Goal: Check status: Check status

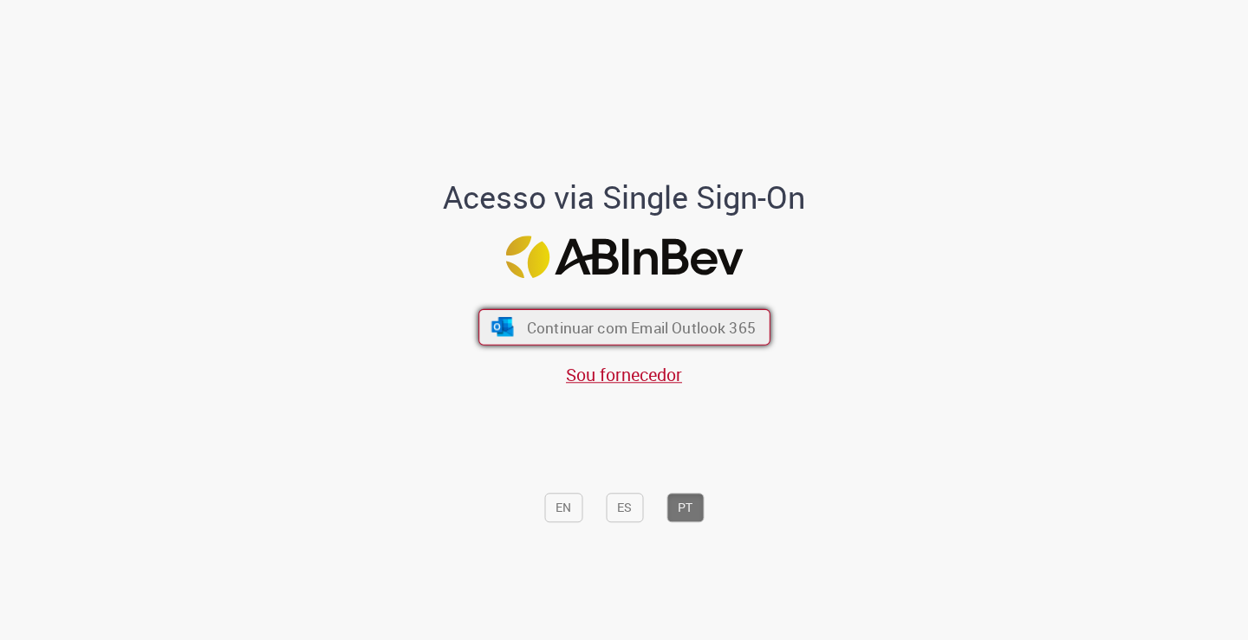
click at [652, 330] on span "Continuar com Email Outlook 365" at bounding box center [640, 327] width 229 height 20
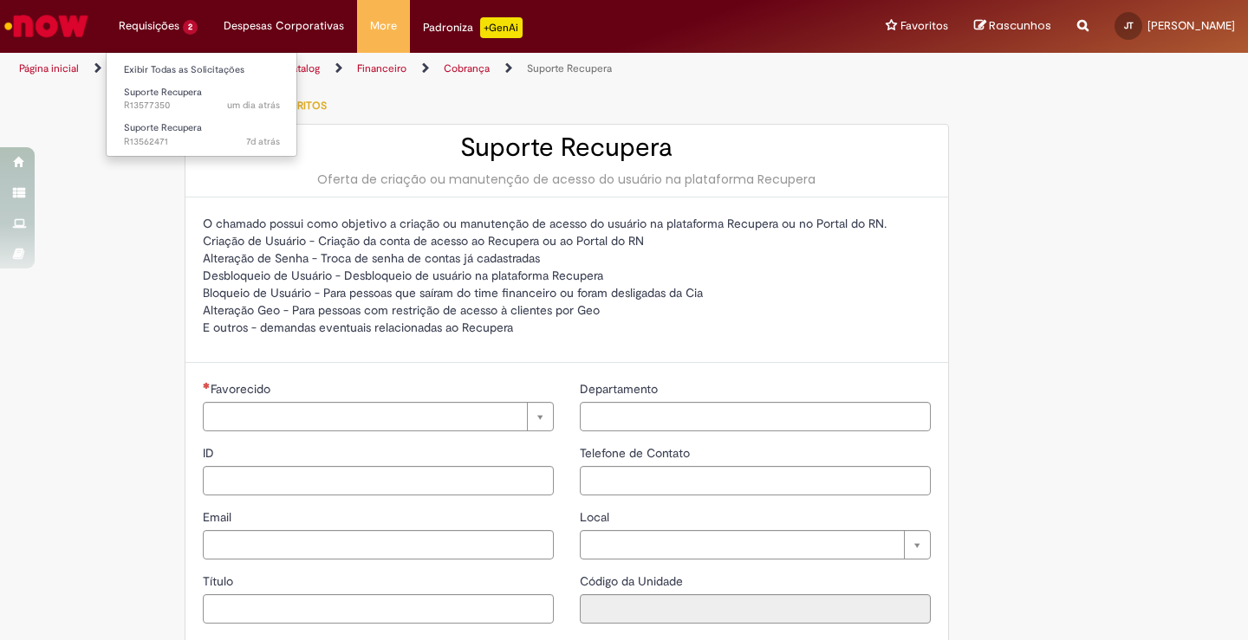
type input "**********"
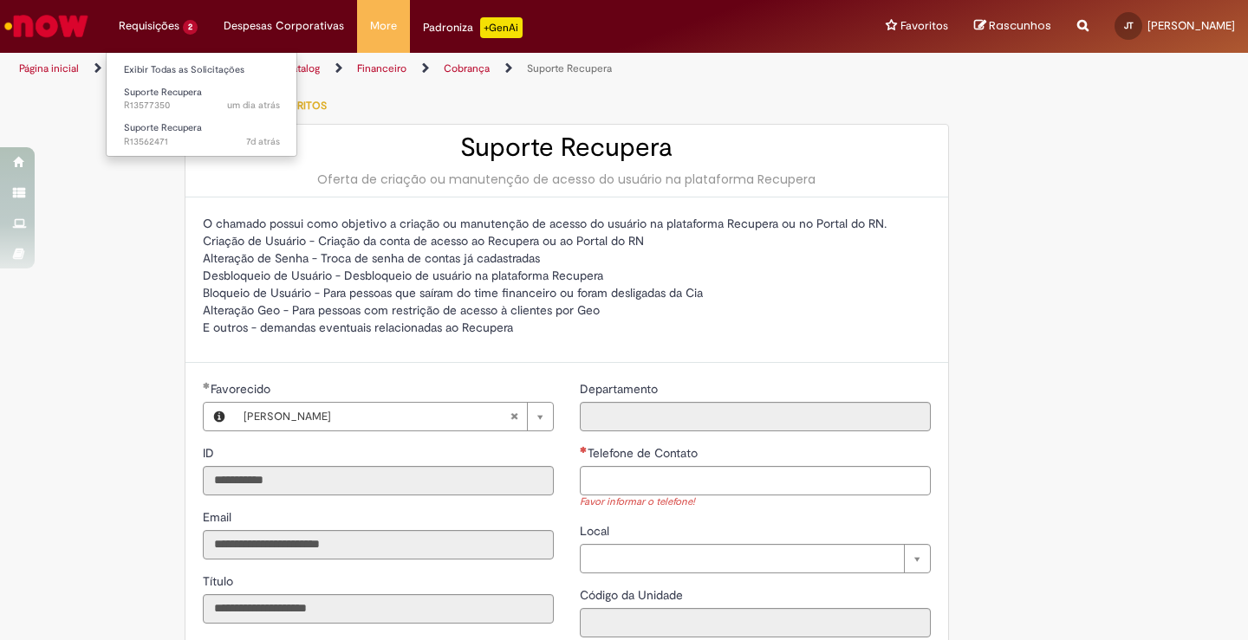
click at [177, 28] on li "Requisições 2 Exibir Todas as Solicitações Suporte Recupera um dia atrás um dia…" at bounding box center [158, 26] width 105 height 52
click at [175, 107] on span "um dia atrás um dia atrás R13577350" at bounding box center [202, 106] width 156 height 14
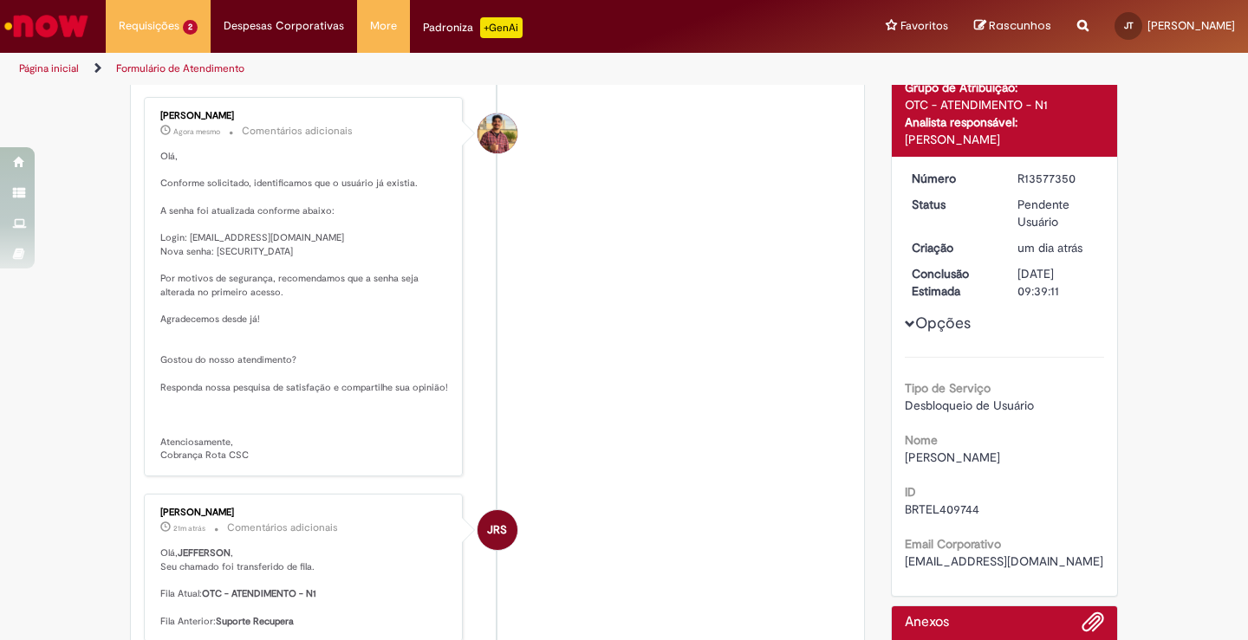
scroll to position [230, 0]
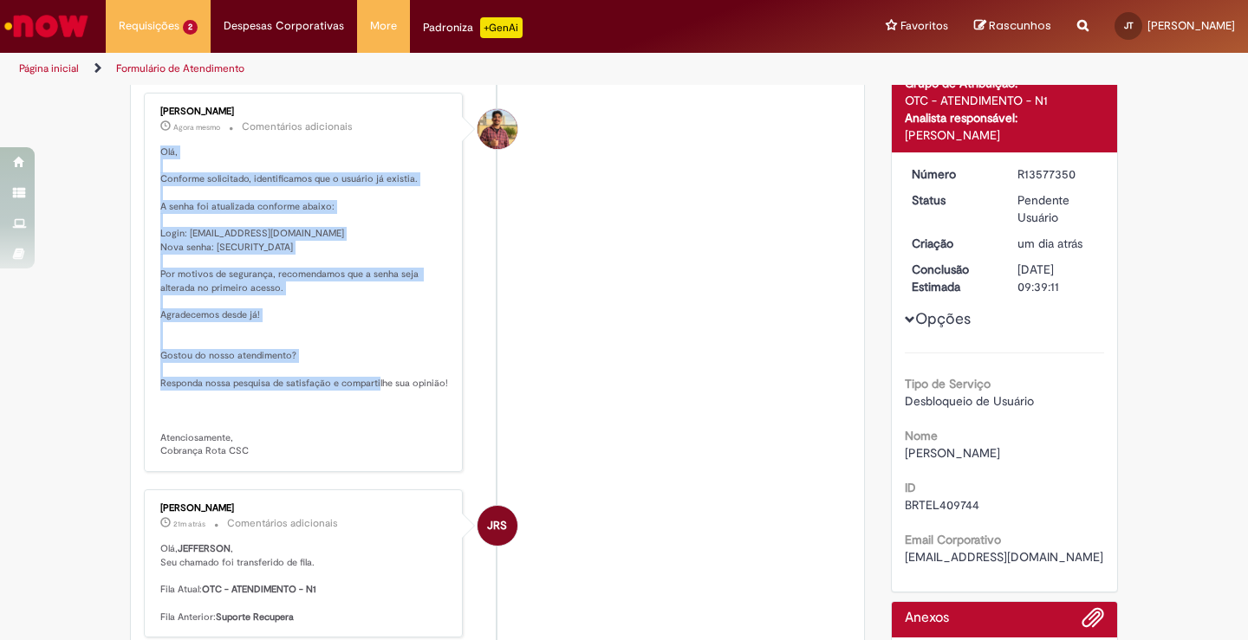
drag, startPoint x: 145, startPoint y: 149, endPoint x: 403, endPoint y: 404, distance: 362.8
click at [403, 404] on div "[PERSON_NAME] Agora mesmo Agora mesmo Comentários adicionais [GEOGRAPHIC_DATA],…" at bounding box center [303, 282] width 309 height 369
click at [259, 248] on p "Olá, Conforme solicitado, identificamos que o usuário já existia. A senha foi a…" at bounding box center [304, 302] width 289 height 313
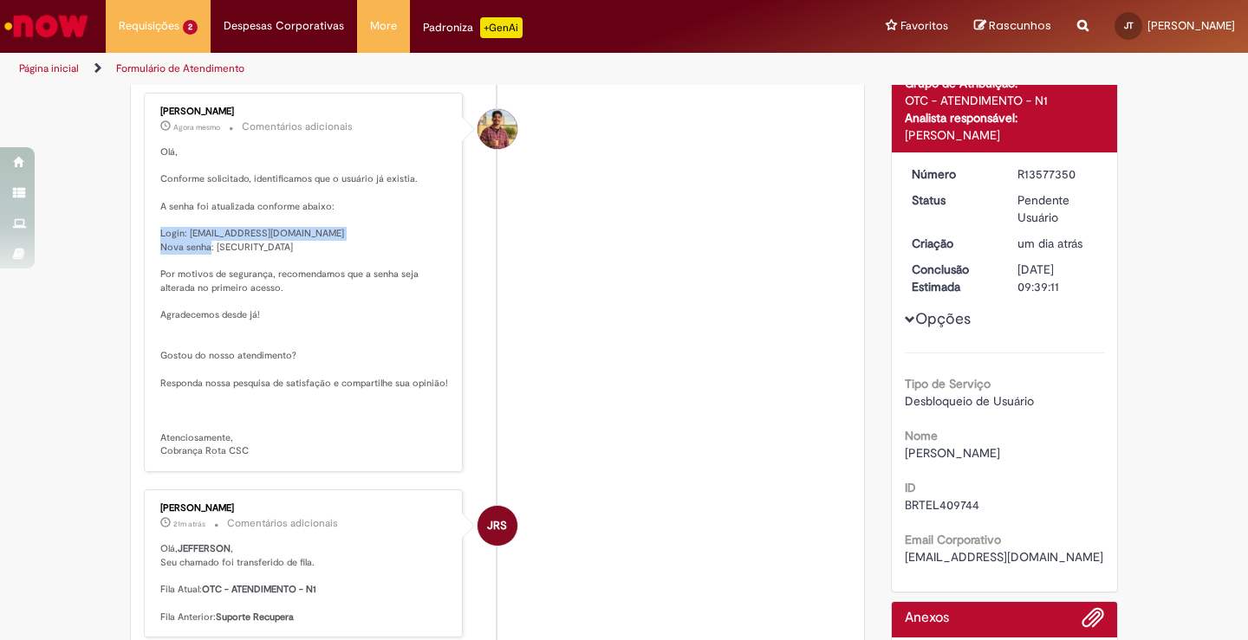
drag, startPoint x: 259, startPoint y: 248, endPoint x: 154, endPoint y: 237, distance: 105.5
click at [160, 237] on p "Olá, Conforme solicitado, identificamos que o usuário já existia. A senha foi a…" at bounding box center [304, 302] width 289 height 313
click at [983, 457] on span "[PERSON_NAME]" at bounding box center [952, 453] width 95 height 16
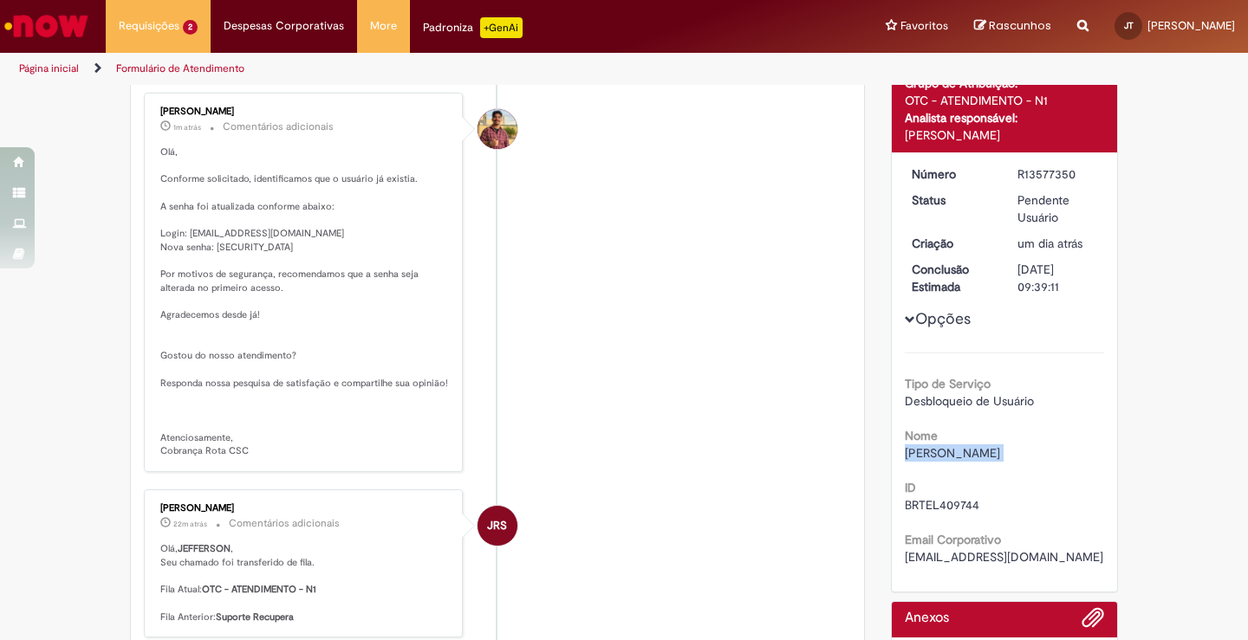
copy div "[PERSON_NAME]"
click at [255, 257] on p "Olá, Conforme solicitado, identificamos que o usuário já existia. A senha foi a…" at bounding box center [304, 302] width 289 height 313
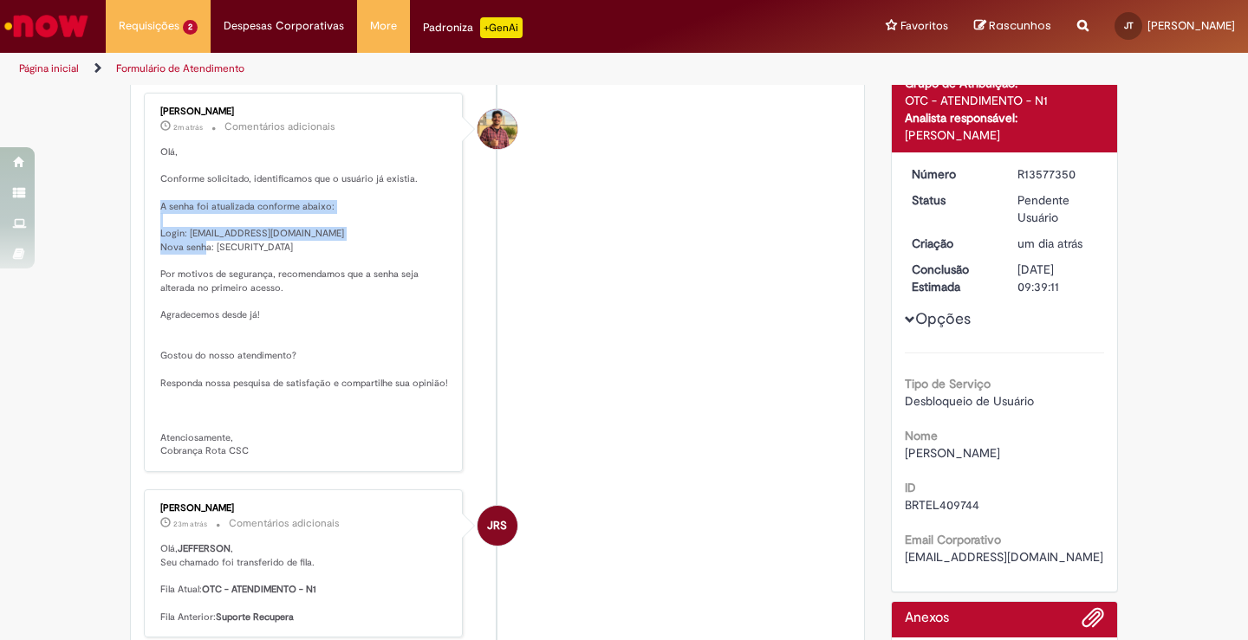
drag, startPoint x: 266, startPoint y: 249, endPoint x: 137, endPoint y: 208, distance: 135.4
click at [144, 208] on div "Vitor Jeremias Da Silva 2m atrás 2 minutos atrás Comentários adicionais Olá, Co…" at bounding box center [303, 283] width 319 height 380
click at [268, 267] on p "Olá, Conforme solicitado, identificamos que o usuário já existia. A senha foi a…" at bounding box center [304, 302] width 289 height 313
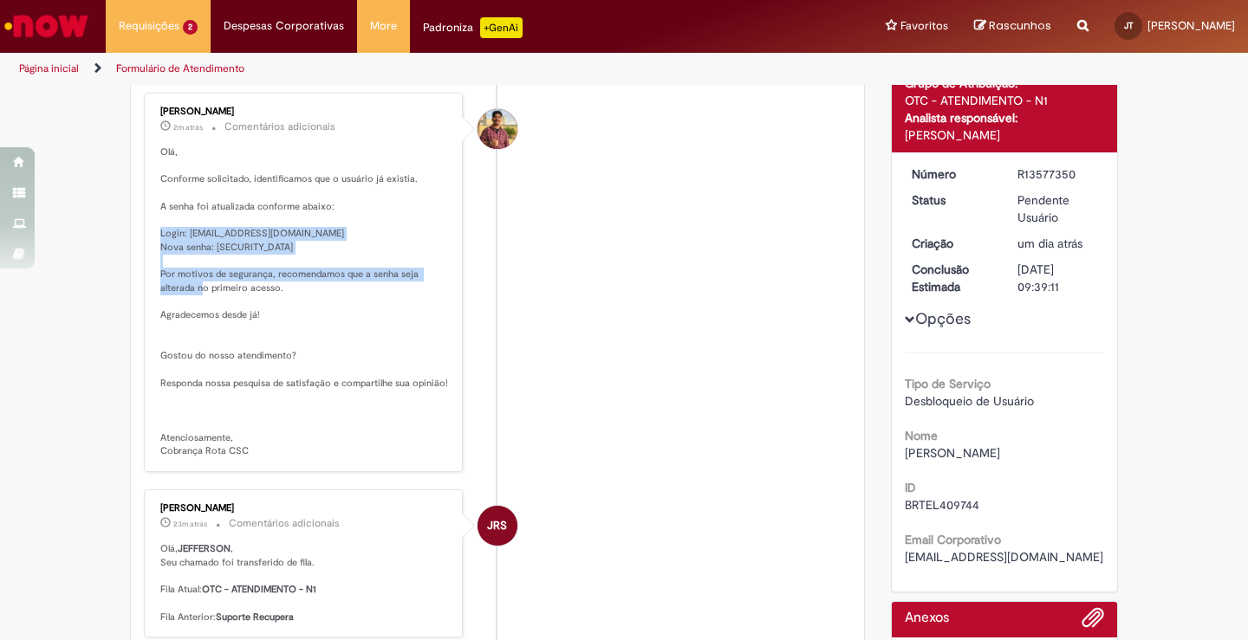
drag, startPoint x: 290, startPoint y: 289, endPoint x: 146, endPoint y: 229, distance: 156.6
click at [149, 229] on div "Vitor Jeremias Da Silva 2m atrás 2 minutos atrás Comentários adicionais Olá, Co…" at bounding box center [303, 282] width 309 height 369
copy p "Login: ID@ab-inbev.com Nova senha: Brasil@123 Por motivos de segurança, recomen…"
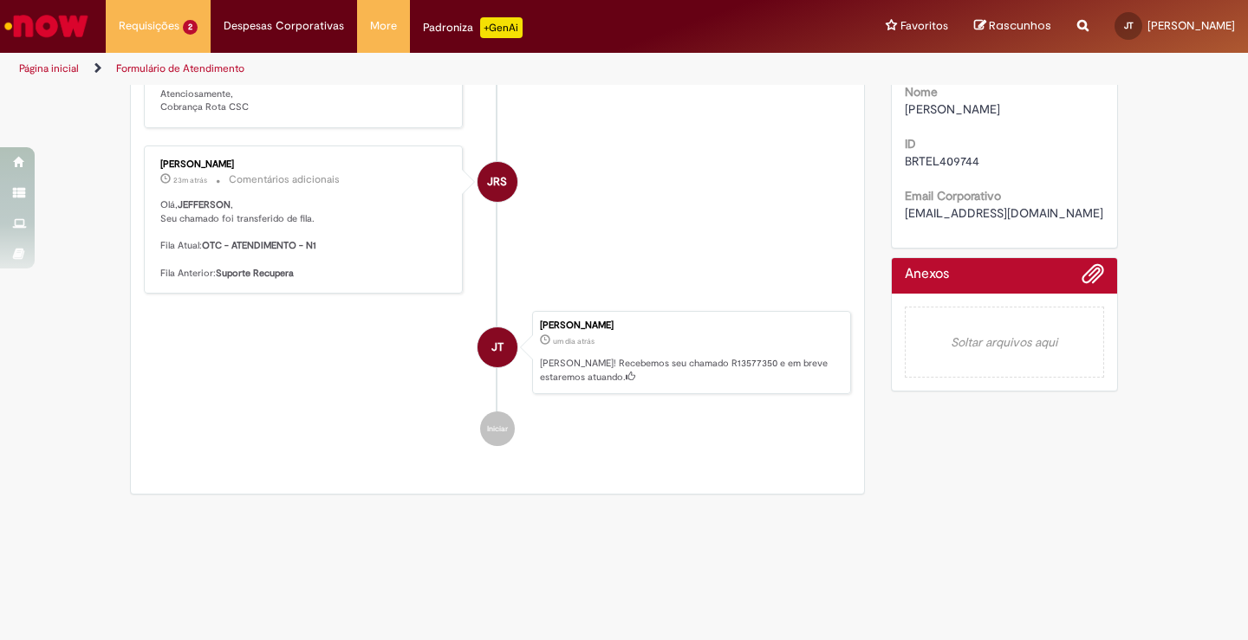
scroll to position [612, 0]
